Goal: Task Accomplishment & Management: Manage account settings

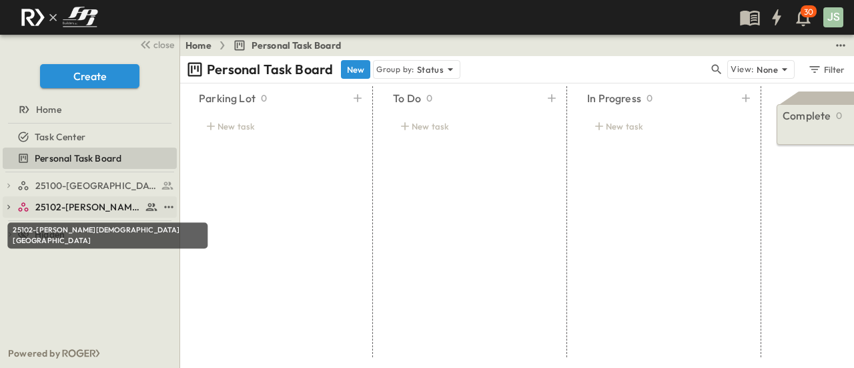
click at [81, 209] on span "25102-[PERSON_NAME][DEMOGRAPHIC_DATA][GEOGRAPHIC_DATA]" at bounding box center [88, 206] width 106 height 13
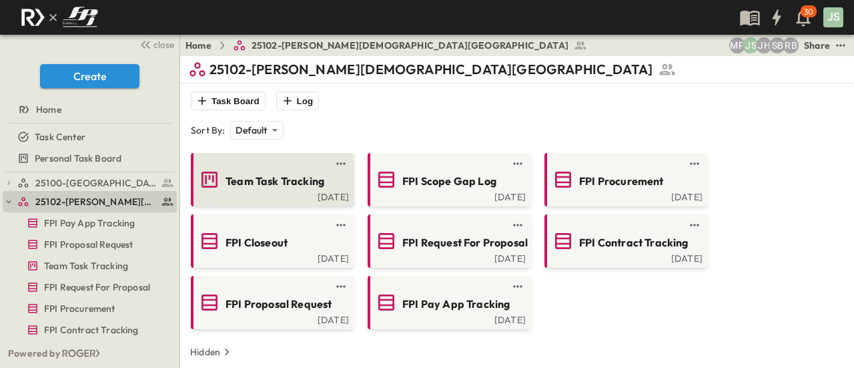
click at [257, 169] on div "Team Task Tracking" at bounding box center [271, 179] width 145 height 21
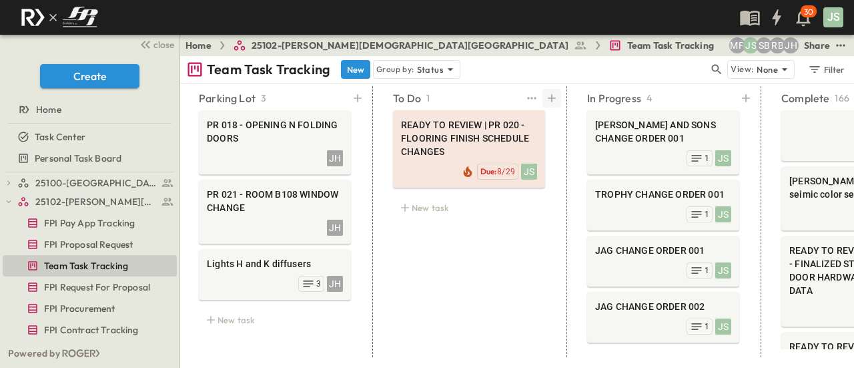
click at [545, 99] on icon at bounding box center [551, 97] width 13 height 13
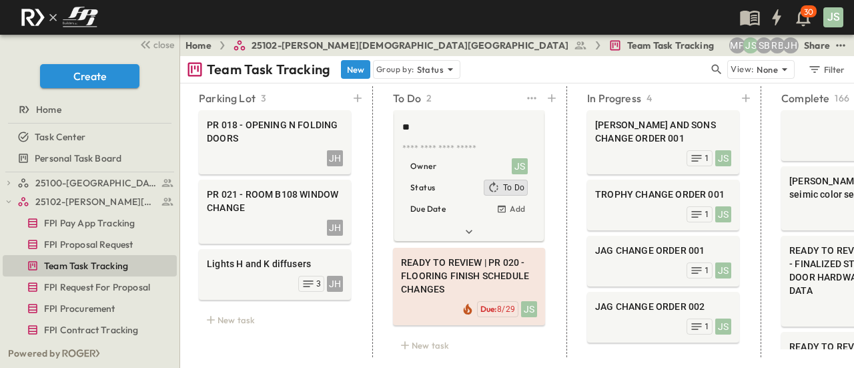
type textarea "*"
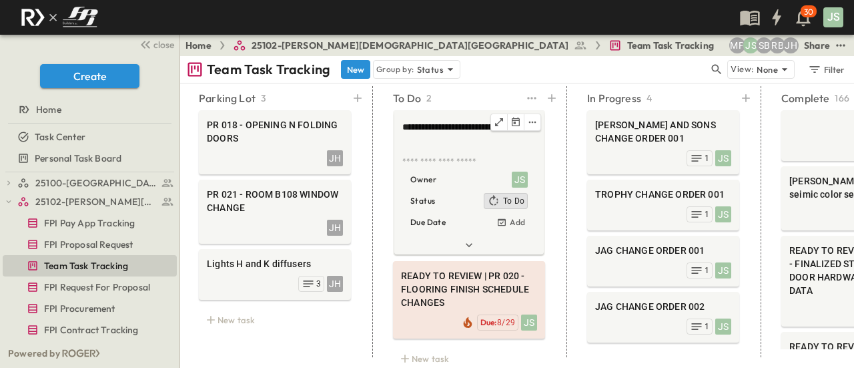
click at [420, 139] on textarea "**********" at bounding box center [467, 134] width 131 height 28
type textarea "**********"
click at [563, 169] on div "**********" at bounding box center [584, 221] width 803 height 271
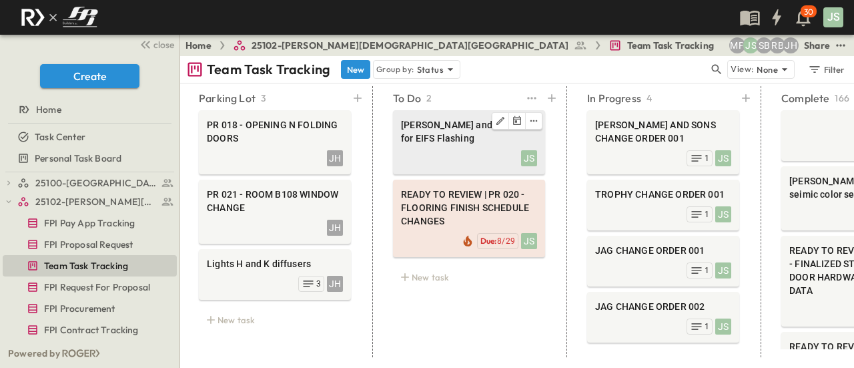
click at [454, 141] on span "[PERSON_NAME] and Sons CO for EIFS Flashing" at bounding box center [469, 131] width 136 height 27
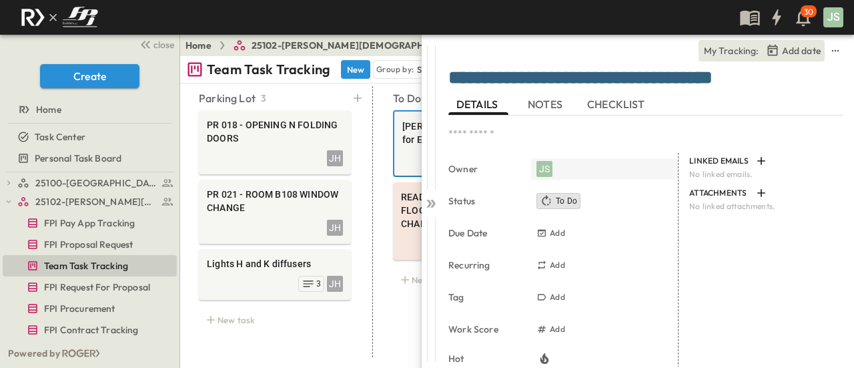
click at [549, 170] on div "JS" at bounding box center [544, 169] width 16 height 16
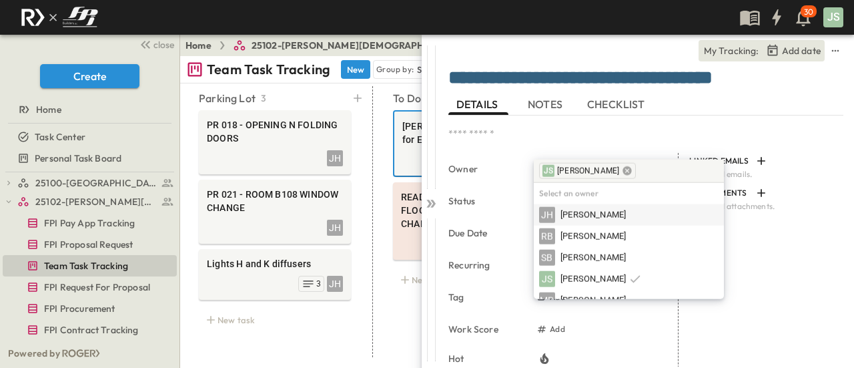
click at [622, 171] on icon at bounding box center [627, 170] width 11 height 11
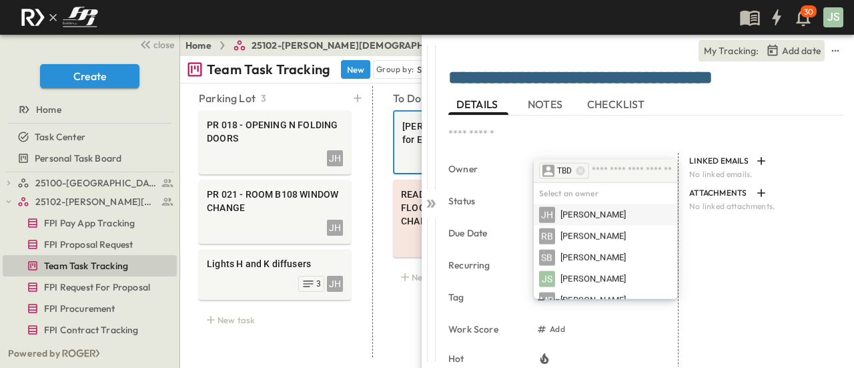
click at [615, 212] on div "[PERSON_NAME]" at bounding box center [605, 215] width 133 height 16
click at [542, 106] on span "NOTES" at bounding box center [546, 104] width 37 height 12
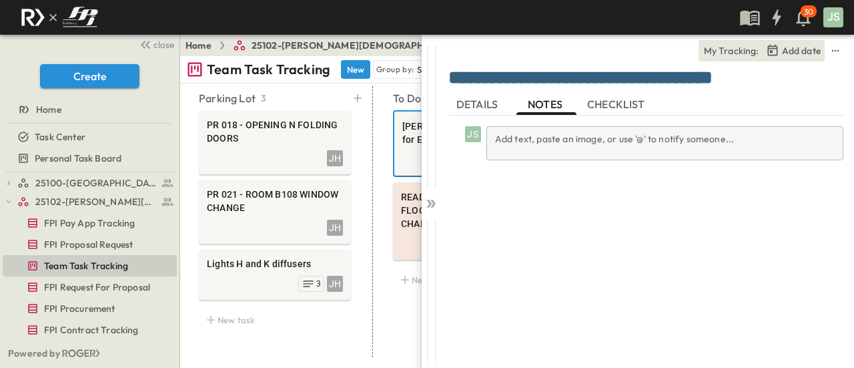
click at [541, 135] on div "Add text, paste an image, or use '@' to notify someone..." at bounding box center [664, 143] width 357 height 34
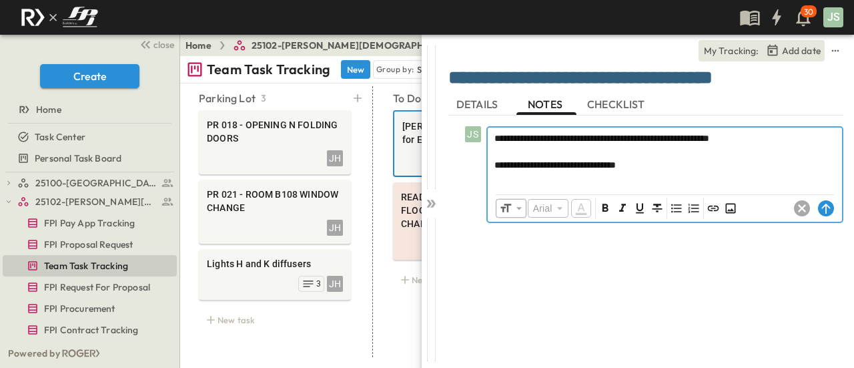
click at [687, 172] on div "**********" at bounding box center [665, 156] width 354 height 59
click at [561, 175] on p "**********" at bounding box center [664, 177] width 341 height 13
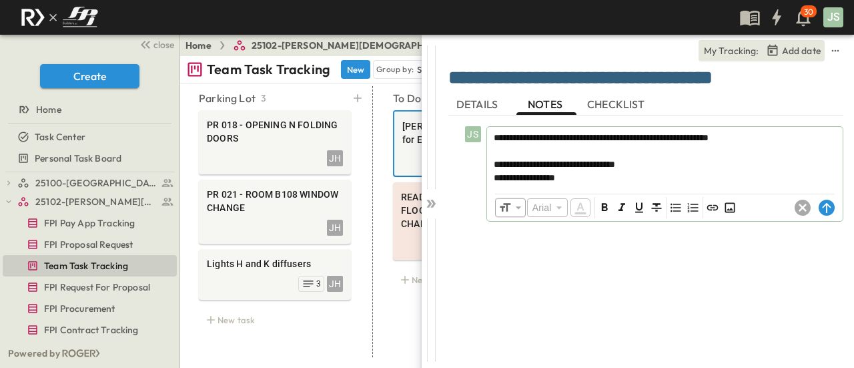
drag, startPoint x: 543, startPoint y: 242, endPoint x: 534, endPoint y: 240, distance: 9.7
click at [543, 242] on div "**********" at bounding box center [645, 234] width 395 height 238
click at [819, 206] on circle at bounding box center [827, 207] width 16 height 16
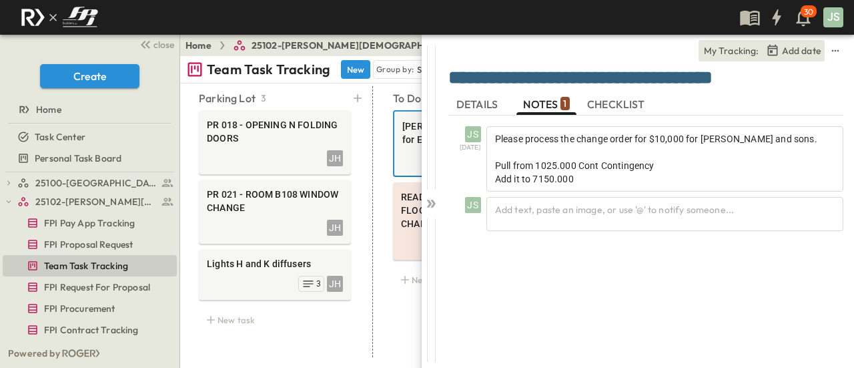
click at [462, 98] on span "DETAILS" at bounding box center [478, 104] width 44 height 12
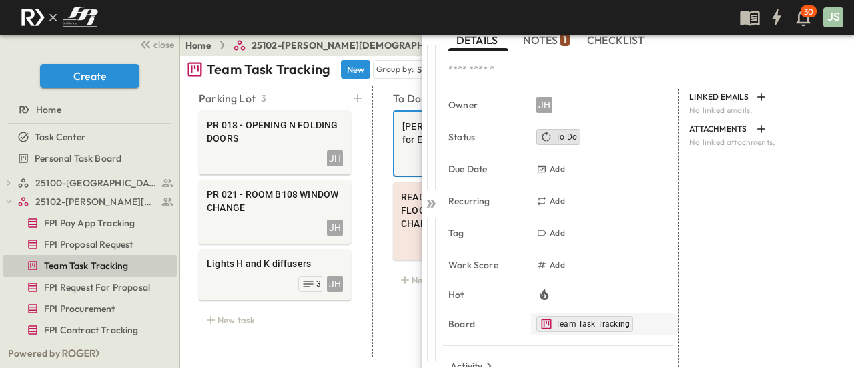
scroll to position [67, 0]
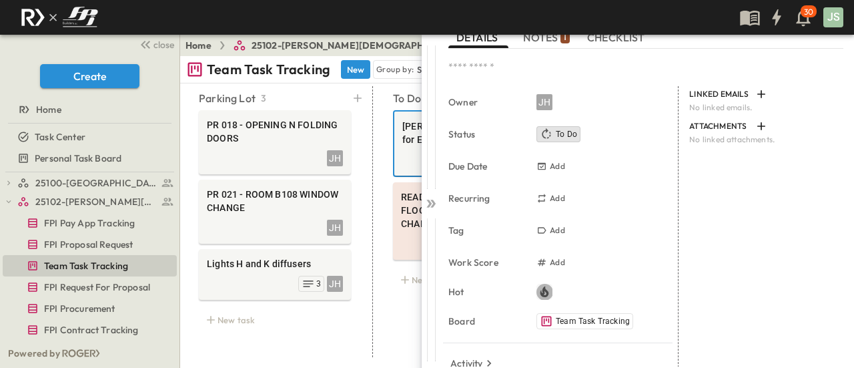
click at [551, 293] on button "button" at bounding box center [544, 292] width 16 height 16
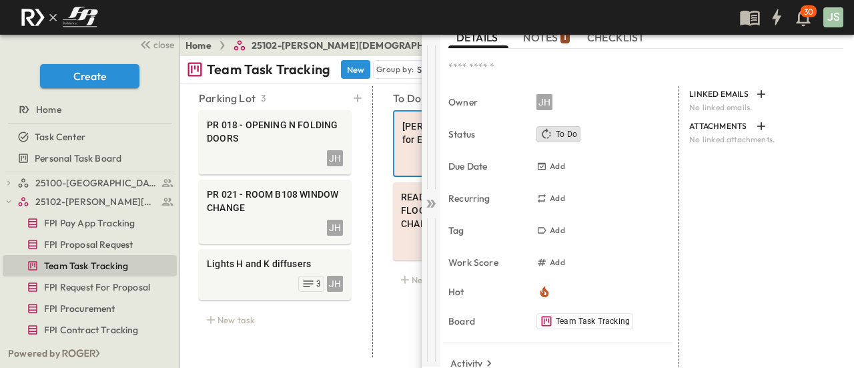
click at [430, 202] on icon at bounding box center [428, 203] width 5 height 8
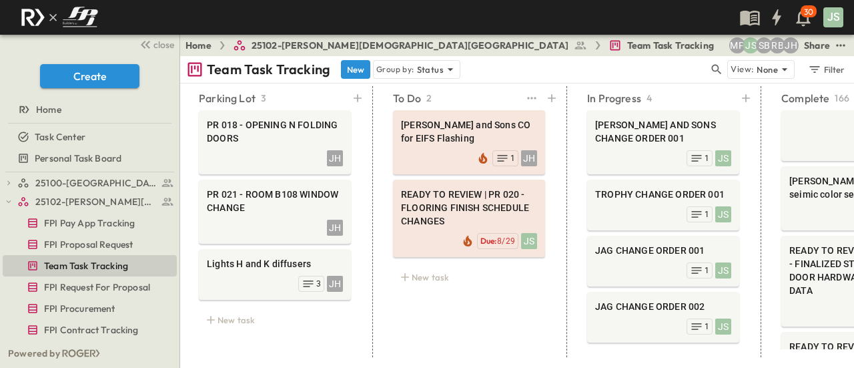
click at [519, 298] on div "To Do 2 [PERSON_NAME] and Sons CO for EIFS Flashing JH 1 READY TO REVIEW | PR 0…" at bounding box center [469, 221] width 184 height 271
click at [608, 154] on div "JS 1" at bounding box center [663, 156] width 136 height 19
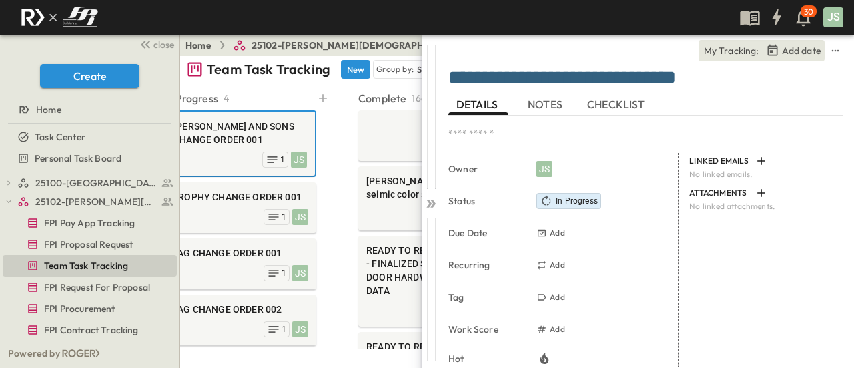
scroll to position [0, 432]
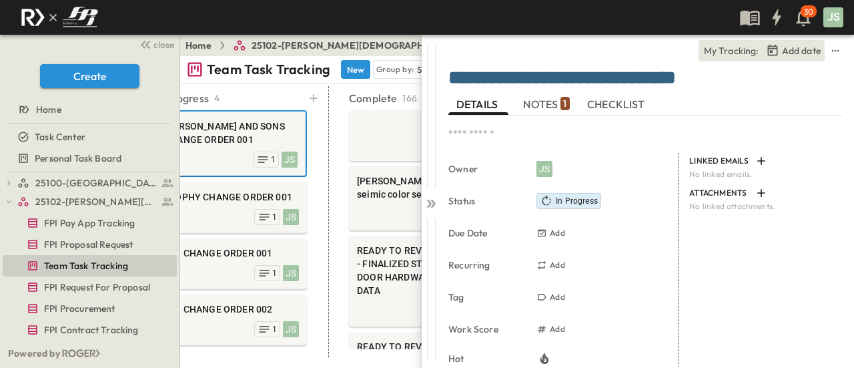
click at [530, 89] on textarea "**********" at bounding box center [640, 78] width 385 height 23
click at [536, 98] on span "NOTES 1" at bounding box center [546, 104] width 46 height 12
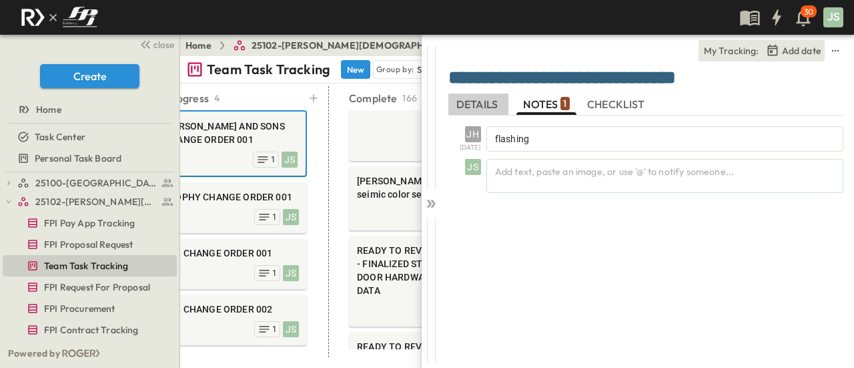
click at [476, 108] on span "DETAILS" at bounding box center [478, 104] width 44 height 12
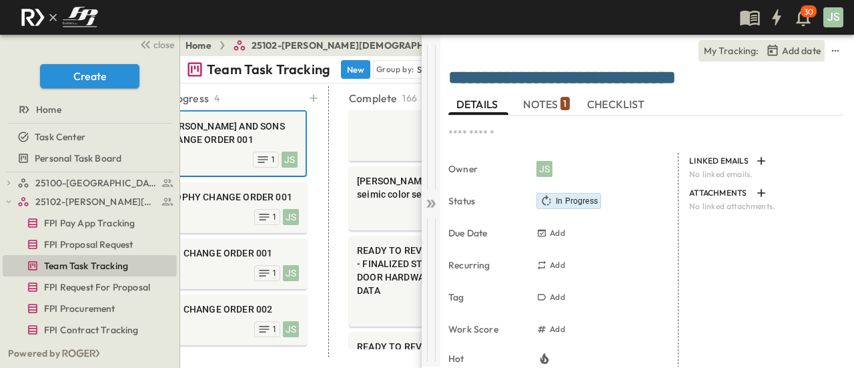
click at [428, 205] on icon at bounding box center [428, 203] width 5 height 8
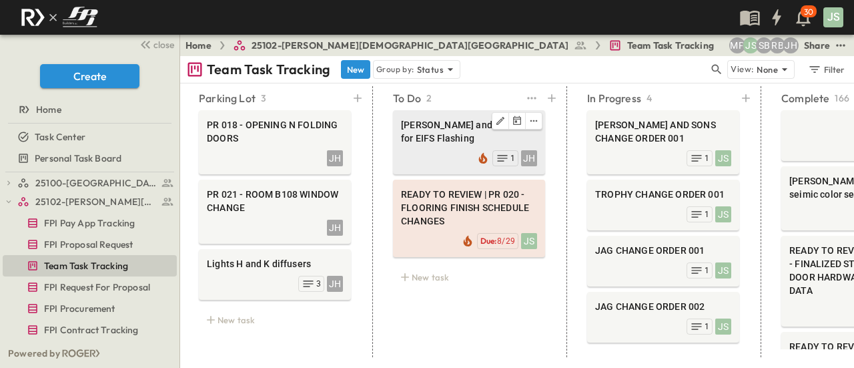
click at [448, 131] on span "[PERSON_NAME] and Sons CO for EIFS Flashing" at bounding box center [469, 131] width 136 height 27
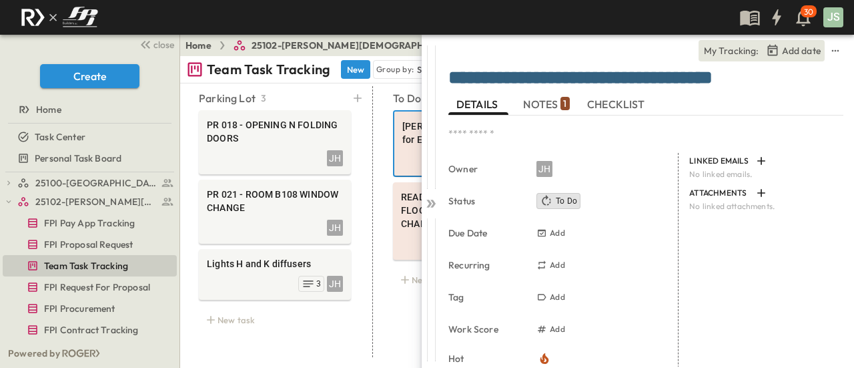
click at [540, 106] on span "NOTES 1" at bounding box center [546, 104] width 46 height 12
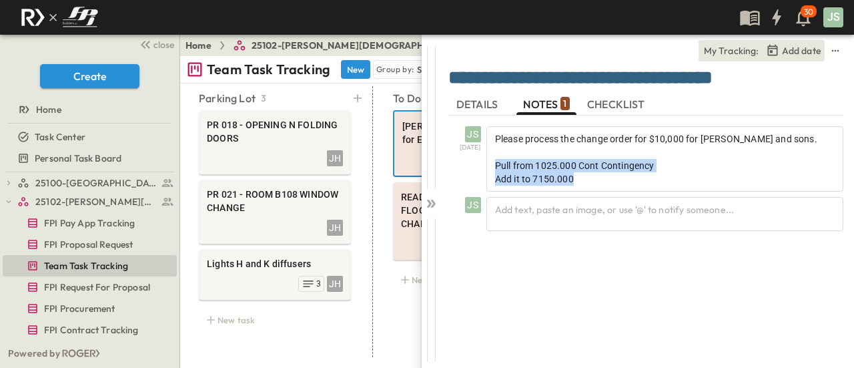
drag, startPoint x: 626, startPoint y: 177, endPoint x: 482, endPoint y: 162, distance: 144.2
click at [482, 162] on div "JS [DATE] Please process the change order for $10,000 for [PERSON_NAME] and son…" at bounding box center [649, 158] width 390 height 65
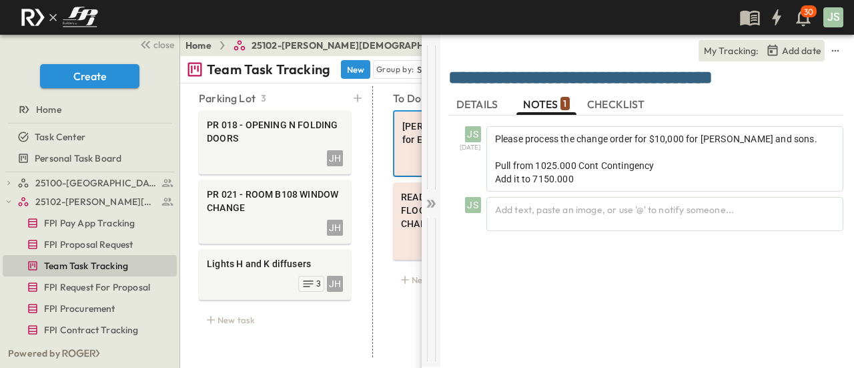
click at [434, 213] on div at bounding box center [431, 201] width 19 height 332
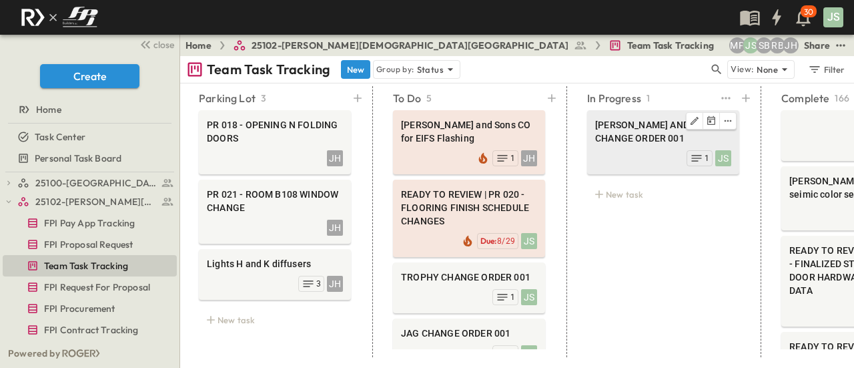
click at [633, 133] on span "[PERSON_NAME] AND SONS CHANGE ORDER 001" at bounding box center [663, 131] width 136 height 27
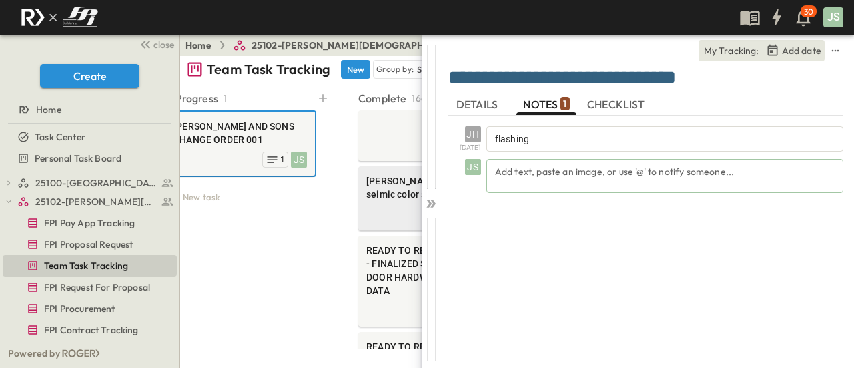
scroll to position [0, 432]
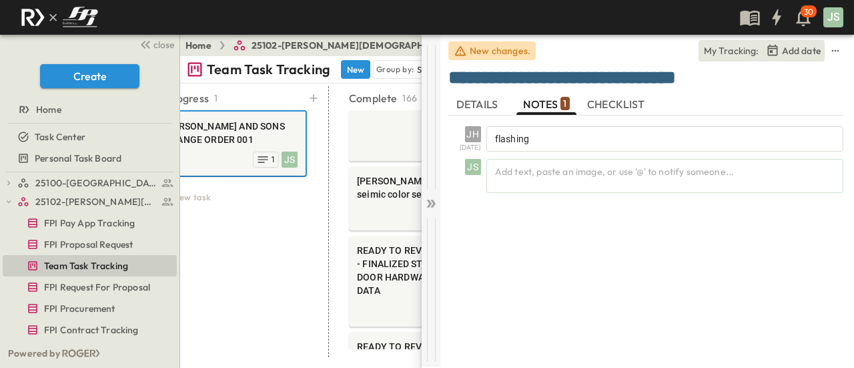
click at [431, 206] on icon at bounding box center [430, 203] width 13 height 13
